Goal: Task Accomplishment & Management: Complete application form

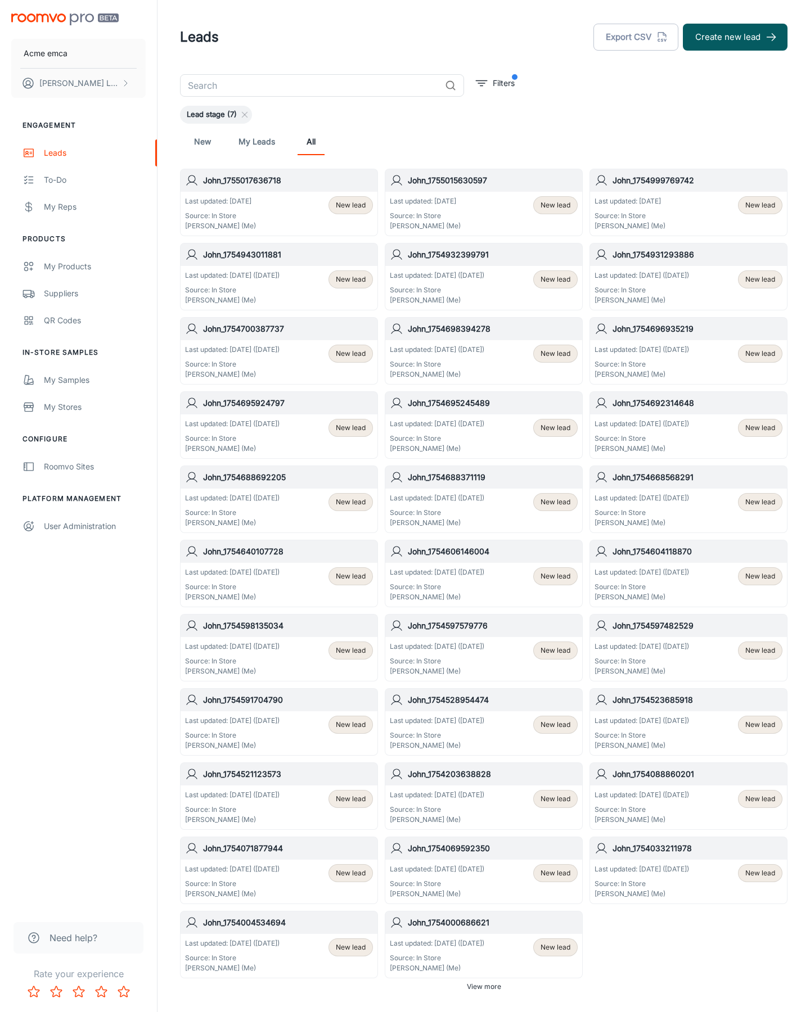
click at [735, 37] on button "Create new lead" at bounding box center [735, 37] width 105 height 27
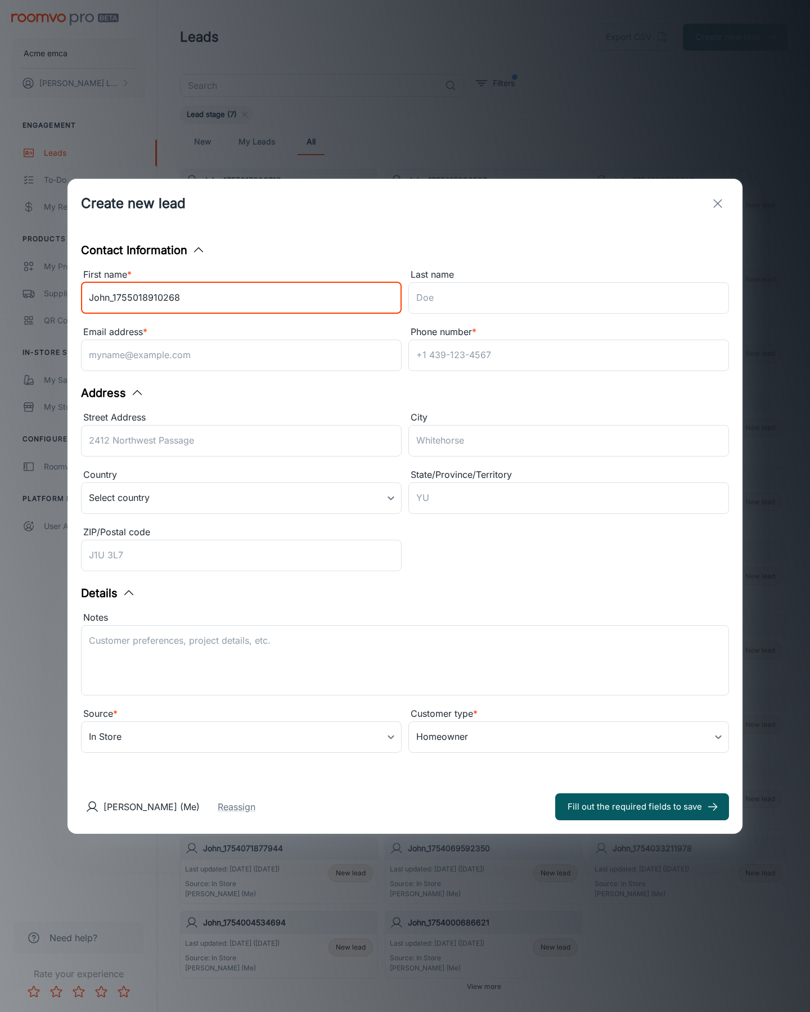
type input "John_1755018910268"
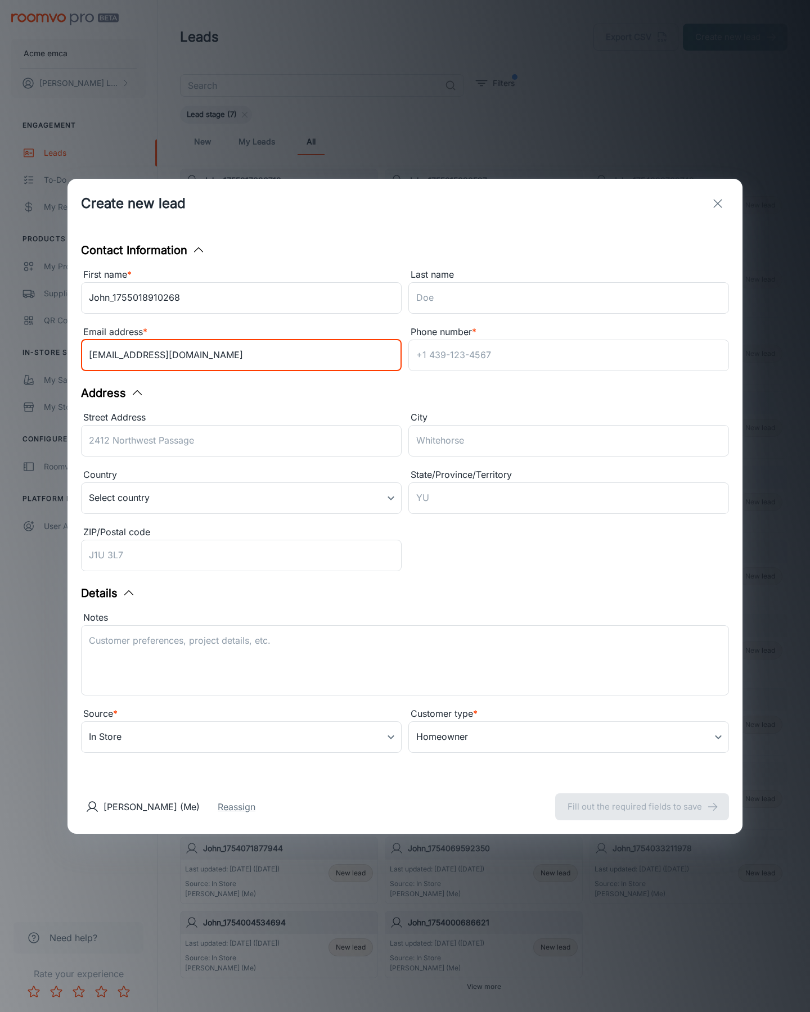
type input "[EMAIL_ADDRESS][DOMAIN_NAME]"
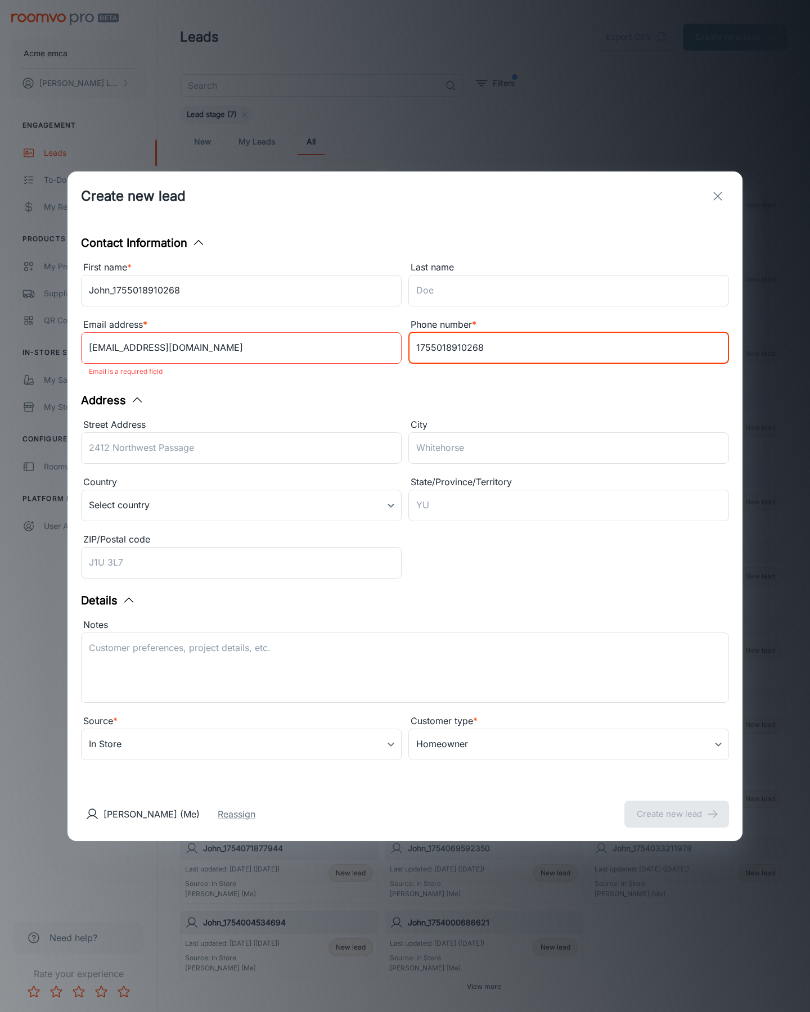
type input "1755018910268"
click at [677, 806] on button "Create new lead" at bounding box center [676, 814] width 105 height 27
